Goal: Information Seeking & Learning: Learn about a topic

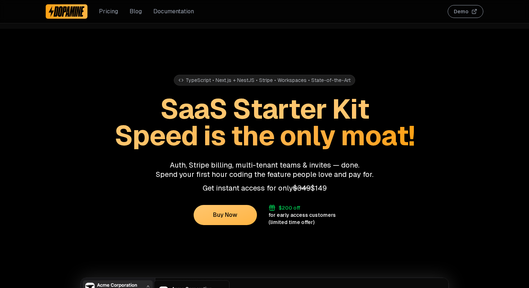
click at [109, 8] on link "Pricing" at bounding box center [108, 11] width 19 height 9
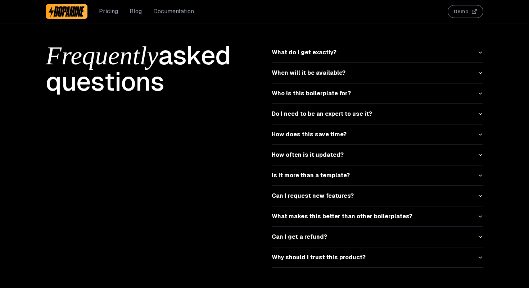
scroll to position [3194, 0]
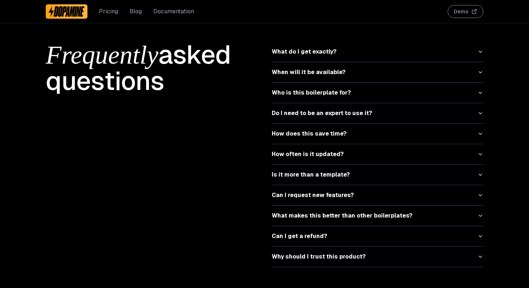
click at [353, 48] on button "What do I get exactly?" at bounding box center [378, 52] width 212 height 20
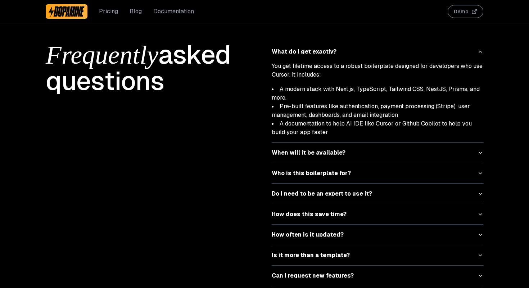
click at [481, 150] on icon "button" at bounding box center [481, 153] width 6 height 6
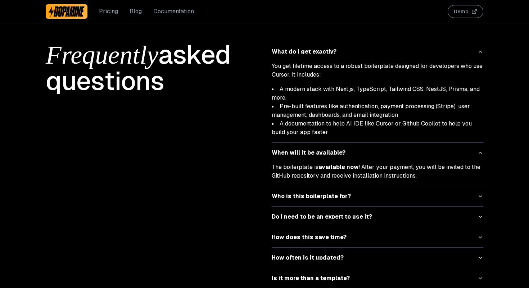
click at [480, 194] on icon "button" at bounding box center [481, 197] width 6 height 6
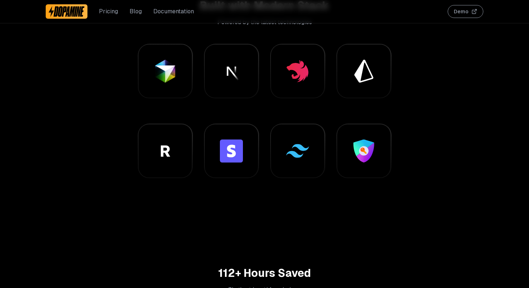
scroll to position [446, 0]
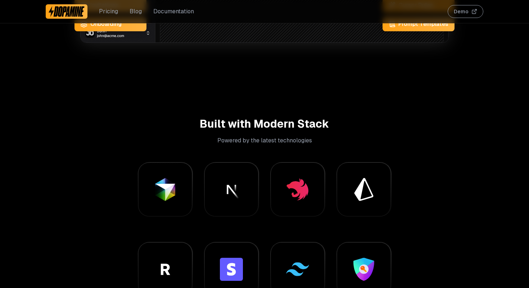
click at [136, 14] on link "Blog" at bounding box center [136, 11] width 12 height 9
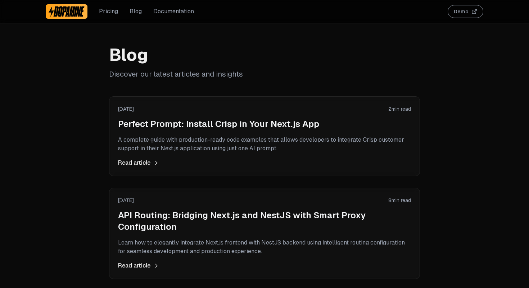
click at [208, 152] on p "A complete guide with production-ready code examples that allows developers to …" at bounding box center [264, 144] width 293 height 17
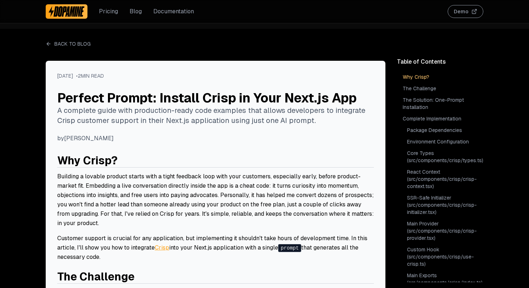
click at [59, 44] on link "Back to Blog" at bounding box center [68, 43] width 45 height 7
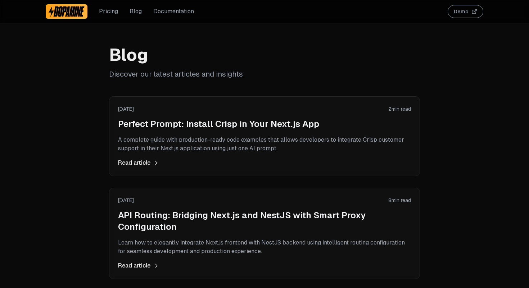
click at [69, 12] on img at bounding box center [67, 12] width 36 height 12
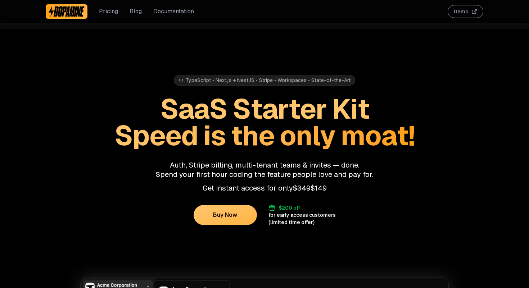
drag, startPoint x: 158, startPoint y: 107, endPoint x: 424, endPoint y: 131, distance: 267.1
click at [424, 131] on h1 "SaaS Starter Kit Speed is the only moat!" at bounding box center [265, 122] width 438 height 53
copy h1 "SaaS Starter Kit Speed is the only moat!"
